Goal: Task Accomplishment & Management: Manage account settings

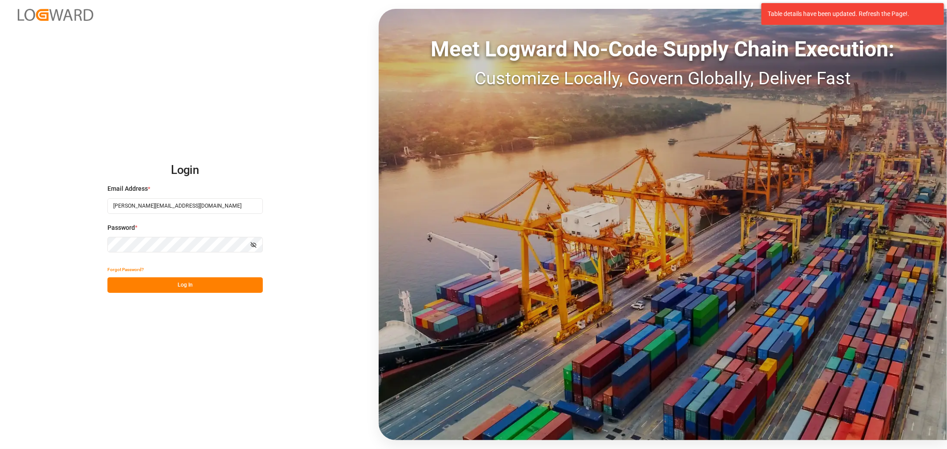
click at [169, 285] on button "Log In" at bounding box center [184, 285] width 155 height 16
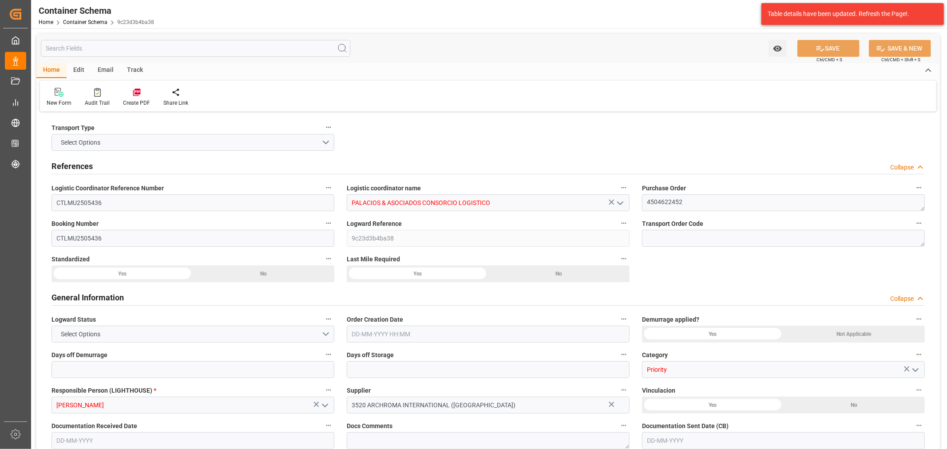
type input "0"
type input "1"
type input "2"
type input "475"
type input "537.3"
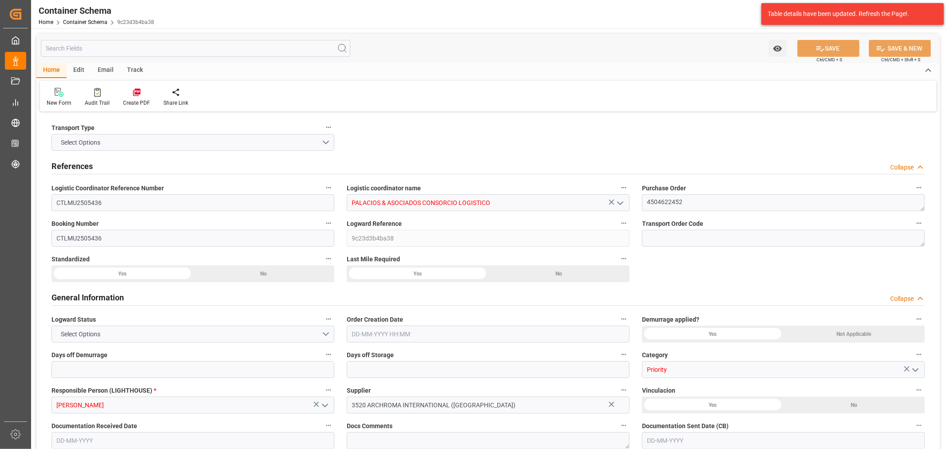
type input "MSC"
type input "Mediterranean Shipping Company"
type input "INNSA"
type input "PECLL"
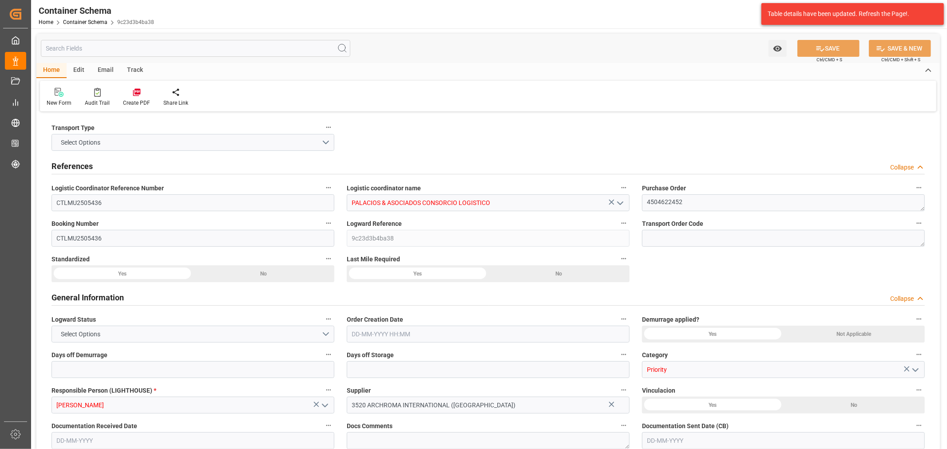
type input "PECLL"
type input "9908059"
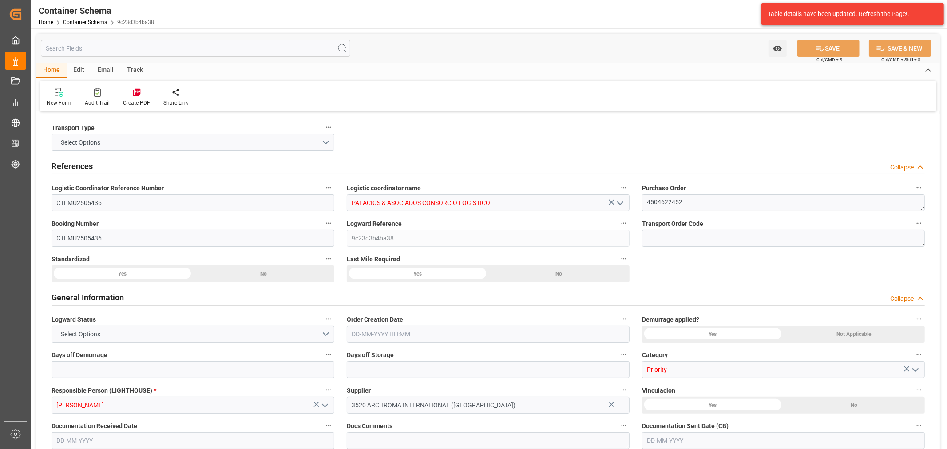
type input "2"
type input "0"
type input "[DATE] 09:15"
type input "[DATE]"
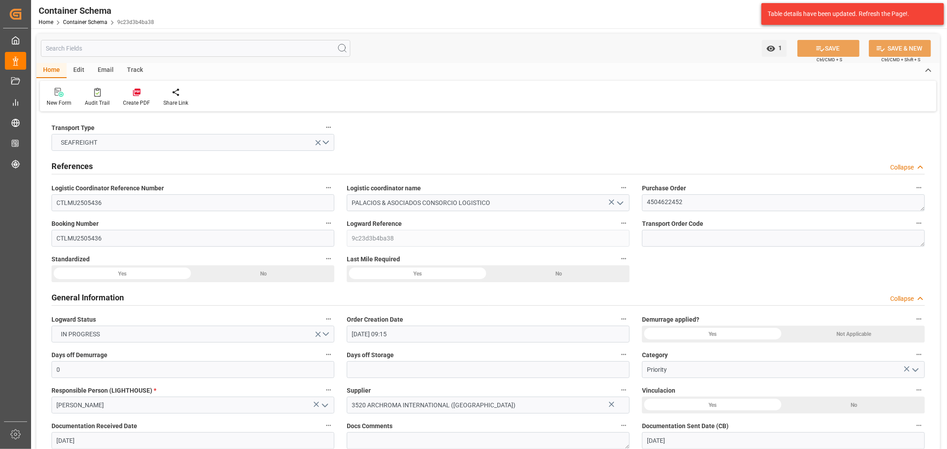
type input "[DATE]"
type input "[DATE] 17:20"
type input "[DATE] 14:04"
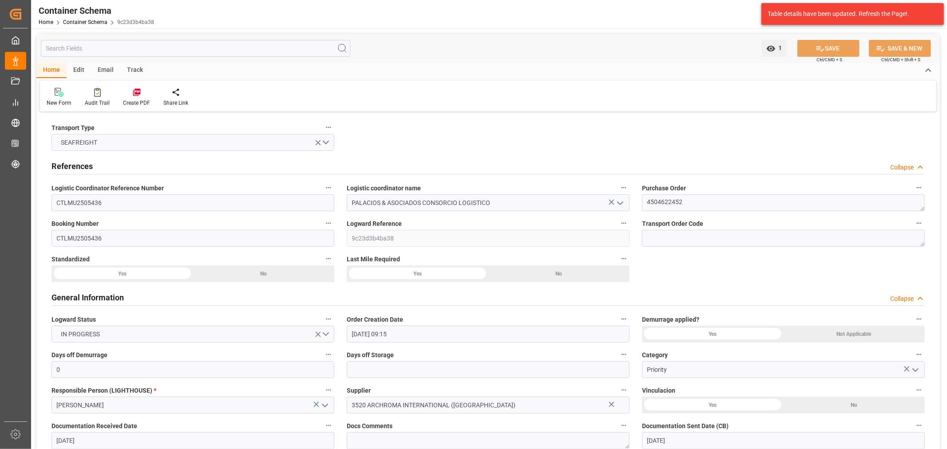
type input "[DATE]"
click at [96, 21] on link "Container Schema" at bounding box center [85, 22] width 44 height 6
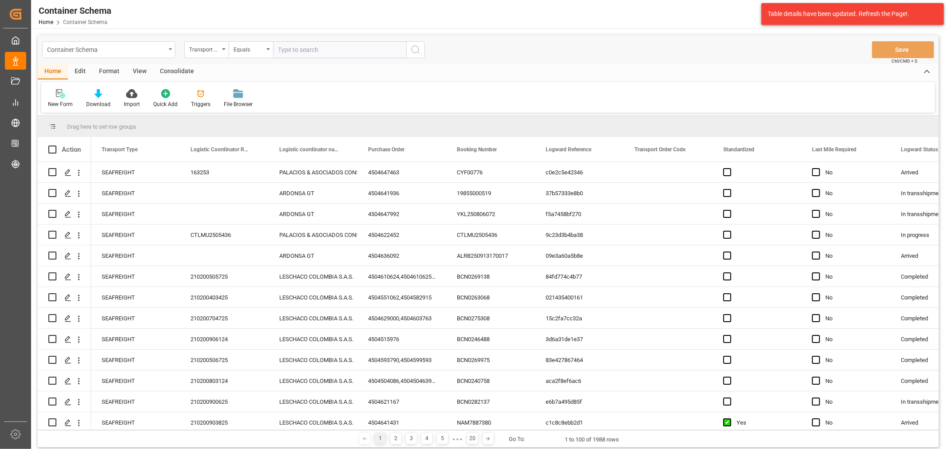
click at [109, 48] on div "Container Schema" at bounding box center [106, 49] width 119 height 11
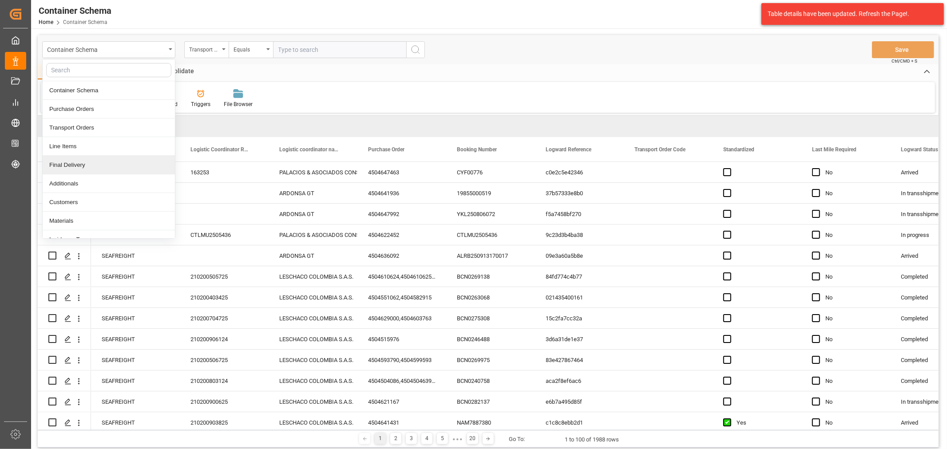
click at [75, 167] on div "Final Delivery" at bounding box center [109, 165] width 132 height 19
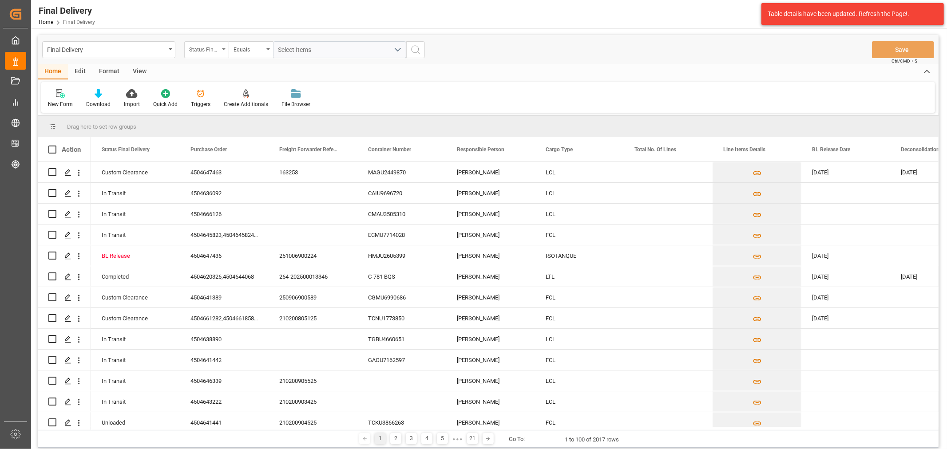
click at [203, 51] on div "Status Final Delivery" at bounding box center [204, 49] width 30 height 10
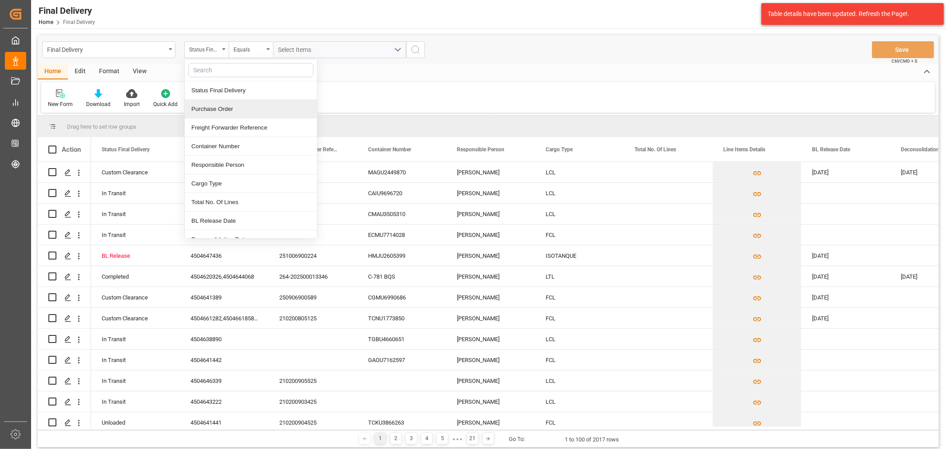
click at [228, 107] on div "Purchase Order" at bounding box center [251, 109] width 132 height 19
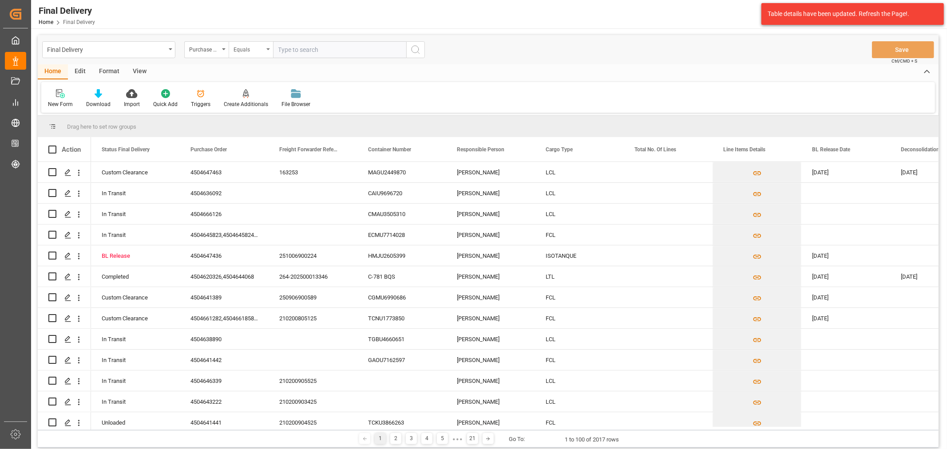
click at [260, 42] on div "Equals" at bounding box center [251, 49] width 44 height 17
click at [273, 107] on div "Fuzzy search" at bounding box center [295, 109] width 132 height 19
click at [316, 52] on input "text" at bounding box center [339, 49] width 133 height 17
paste input "4504647463"
type input "4504647463"
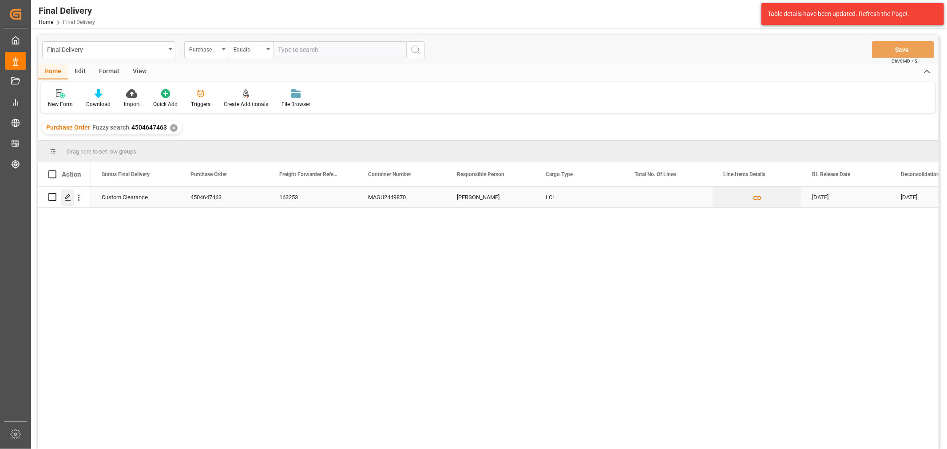
click at [68, 200] on icon "Press SPACE to select this row." at bounding box center [67, 197] width 7 height 7
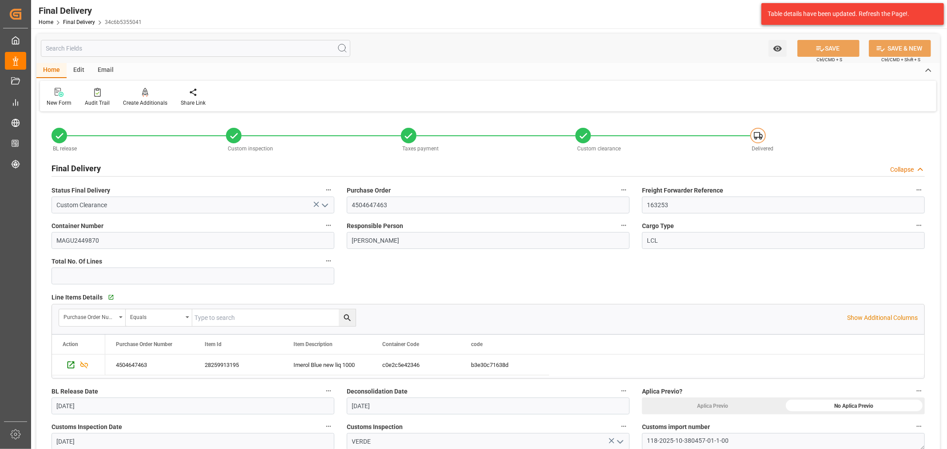
scroll to position [148, 0]
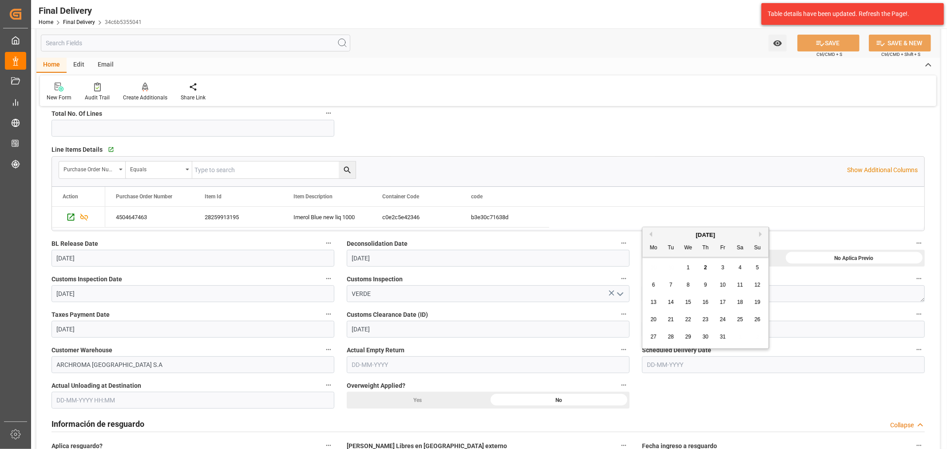
click at [714, 364] on input "text" at bounding box center [783, 364] width 283 height 17
click at [662, 271] on div "29 30 1 2 3 4 5" at bounding box center [705, 267] width 121 height 17
click at [725, 269] on div "3" at bounding box center [722, 268] width 11 height 11
type input "[DATE]"
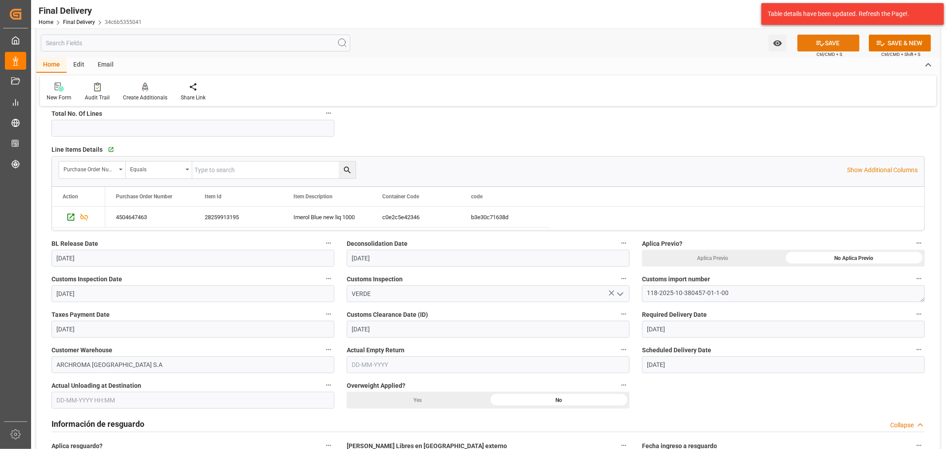
click at [835, 37] on button "SAVE" at bounding box center [828, 43] width 62 height 17
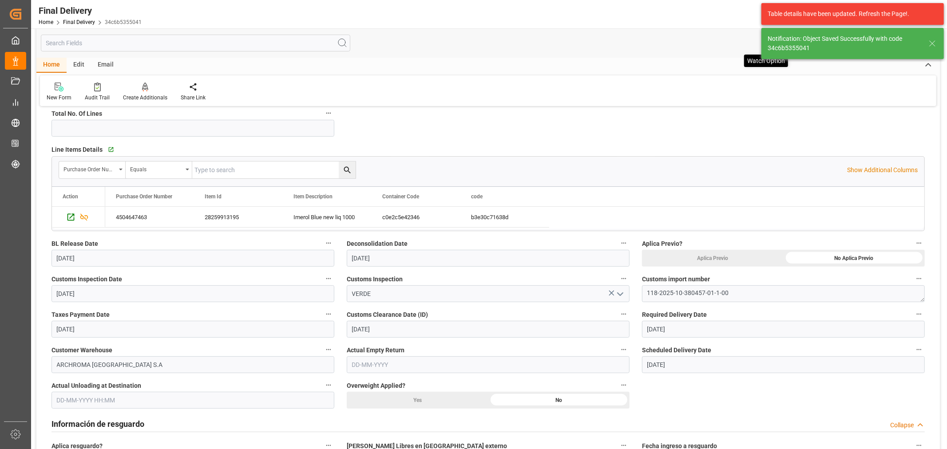
click at [778, 44] on div "Table details have been updated. Refresh the Page!. Notification: Object Saved …" at bounding box center [852, 31] width 189 height 62
type input "In transit to final delivery"
